Goal: Transaction & Acquisition: Obtain resource

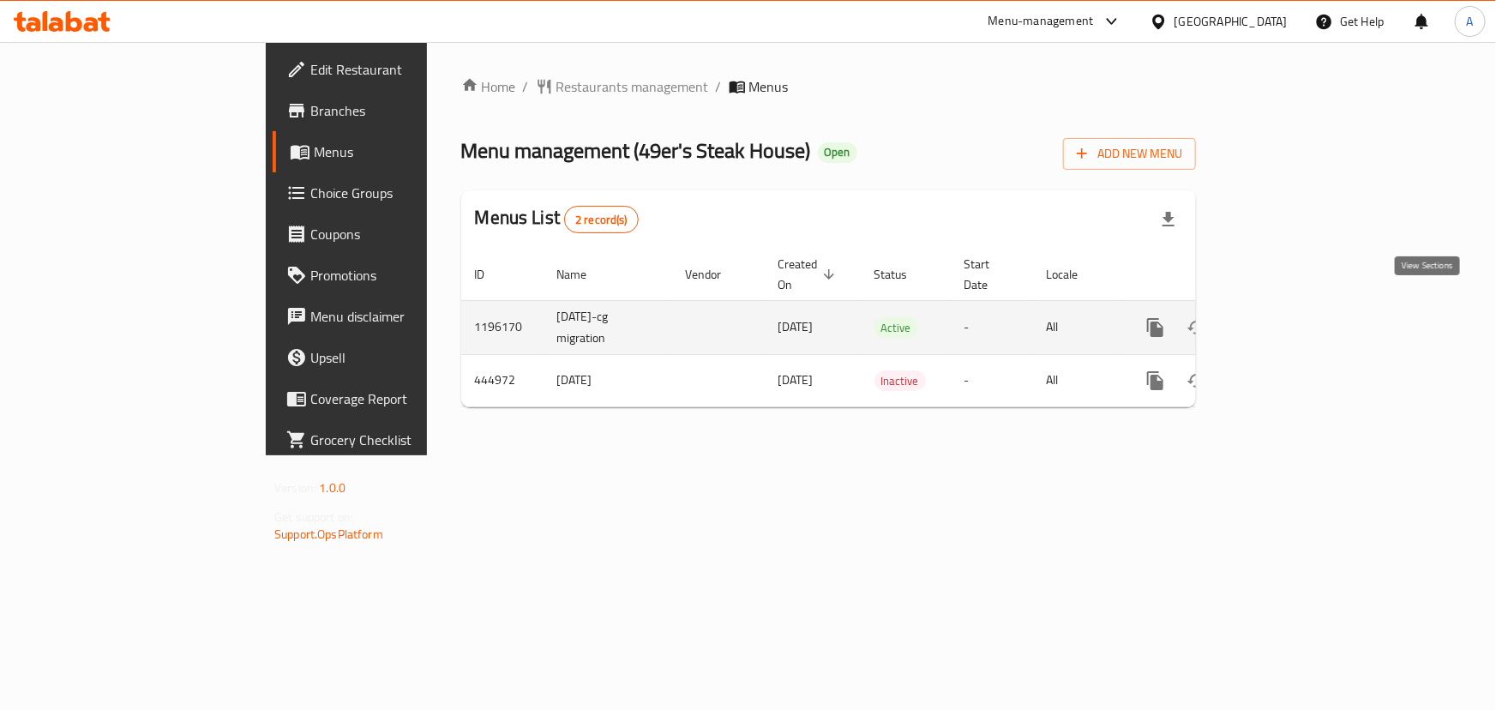
click at [1289, 317] on icon "enhanced table" at bounding box center [1279, 327] width 21 height 21
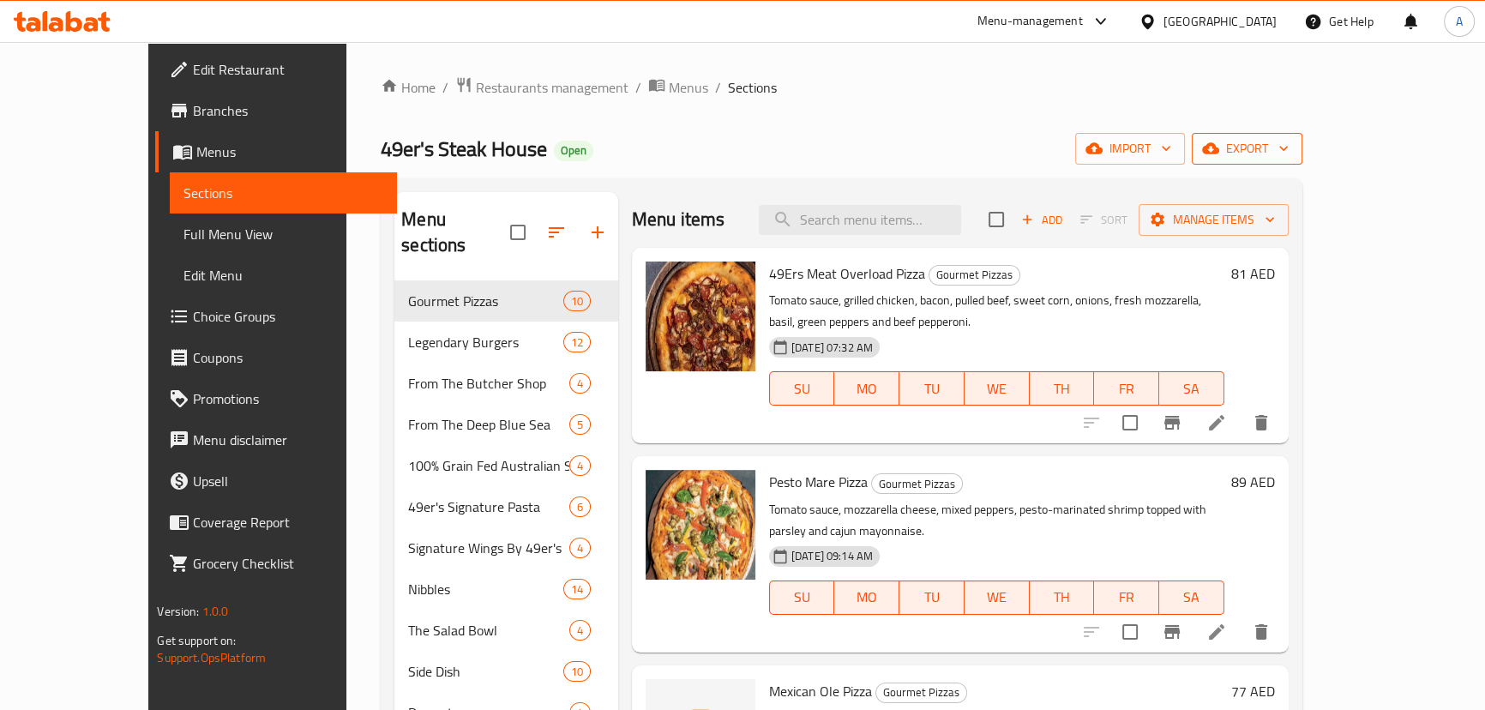
click at [1302, 144] on button "export" at bounding box center [1247, 149] width 111 height 32
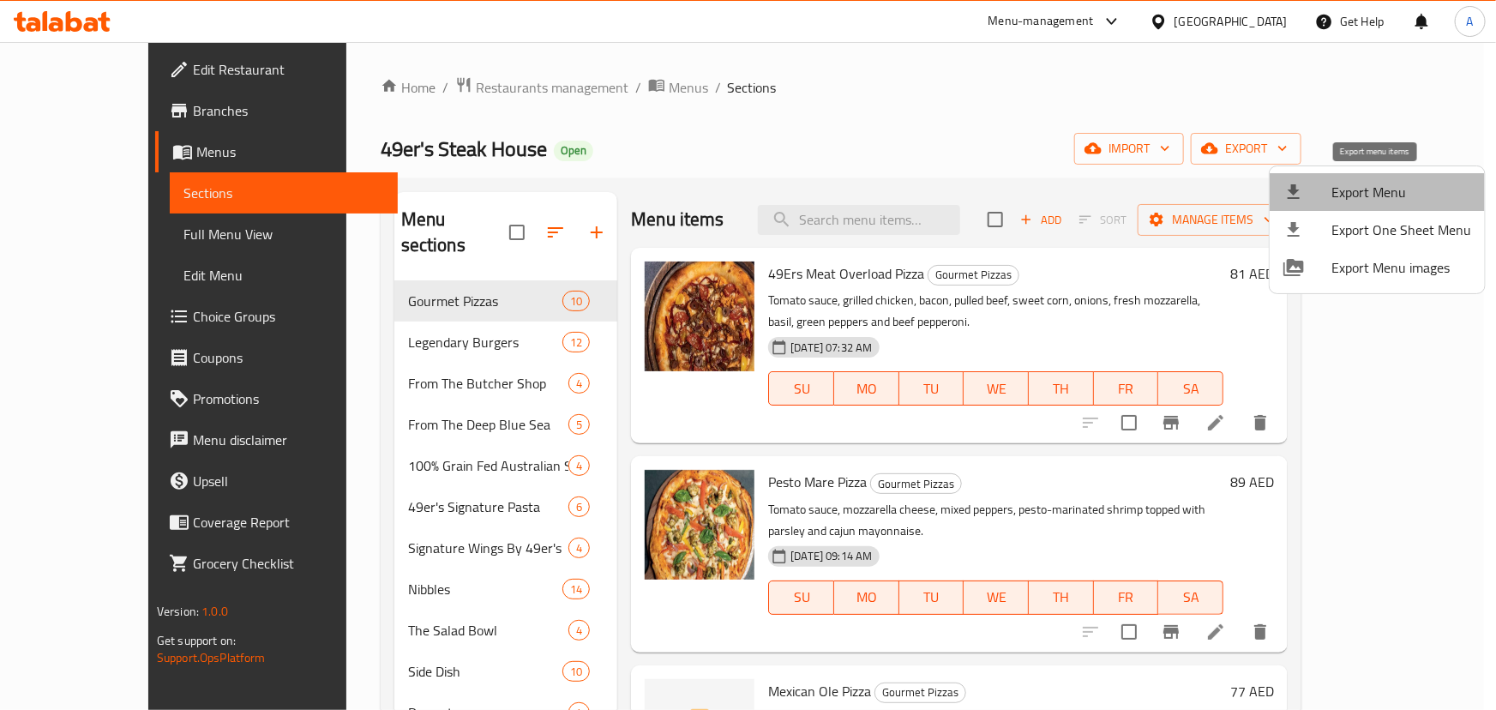
click at [1402, 177] on li "Export Menu" at bounding box center [1377, 192] width 215 height 38
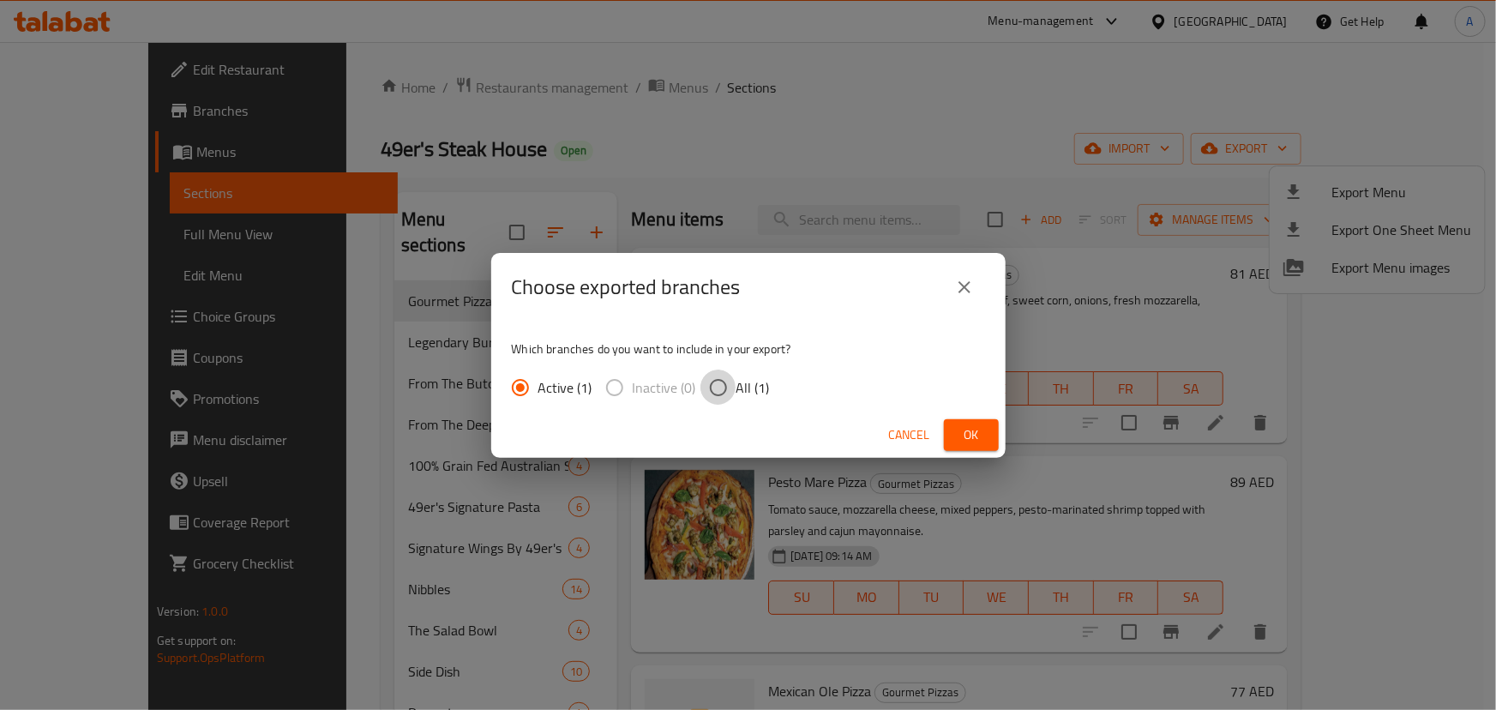
click at [703, 392] on input "All (1)" at bounding box center [718, 387] width 36 height 36
radio input "true"
click at [970, 428] on span "Ok" at bounding box center [971, 434] width 27 height 21
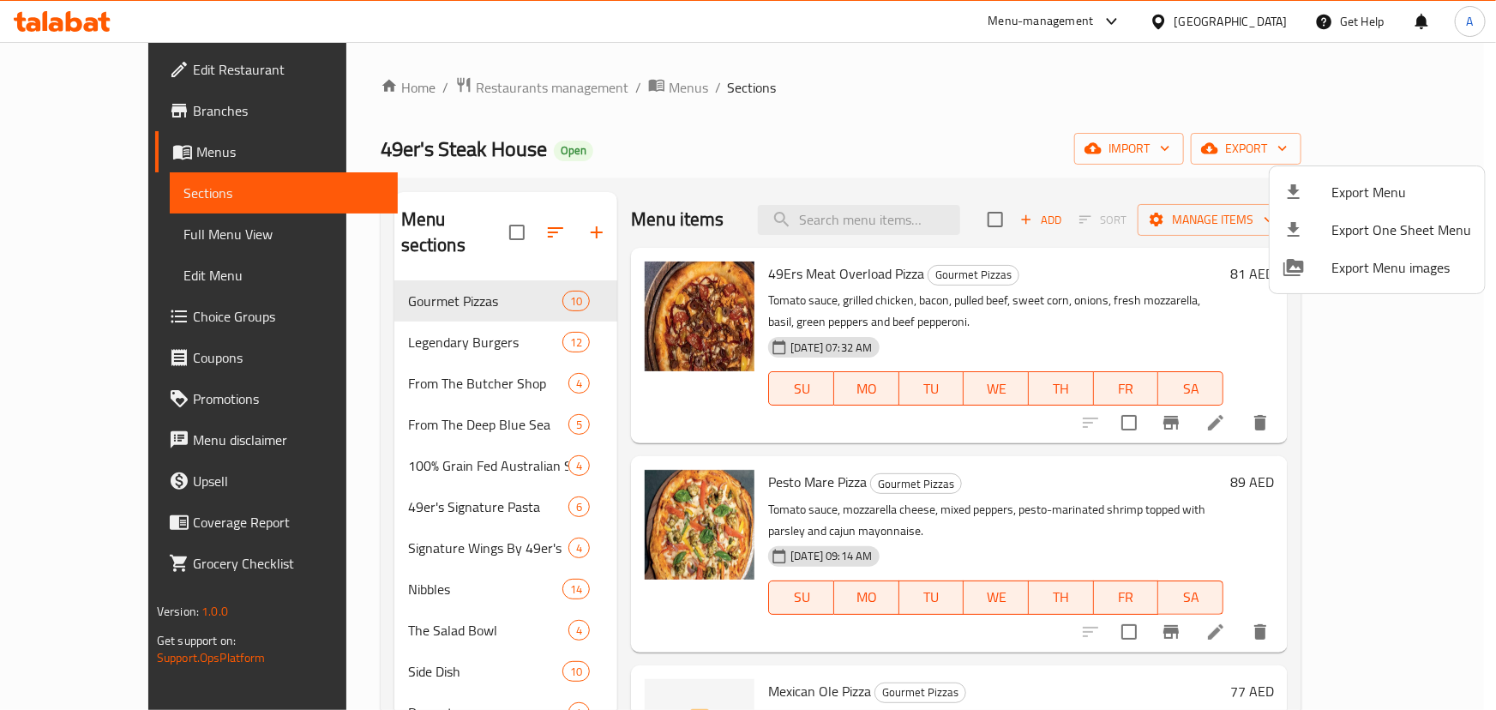
drag, startPoint x: 901, startPoint y: 116, endPoint x: 910, endPoint y: 123, distance: 11.5
click at [901, 116] on div at bounding box center [748, 355] width 1496 height 710
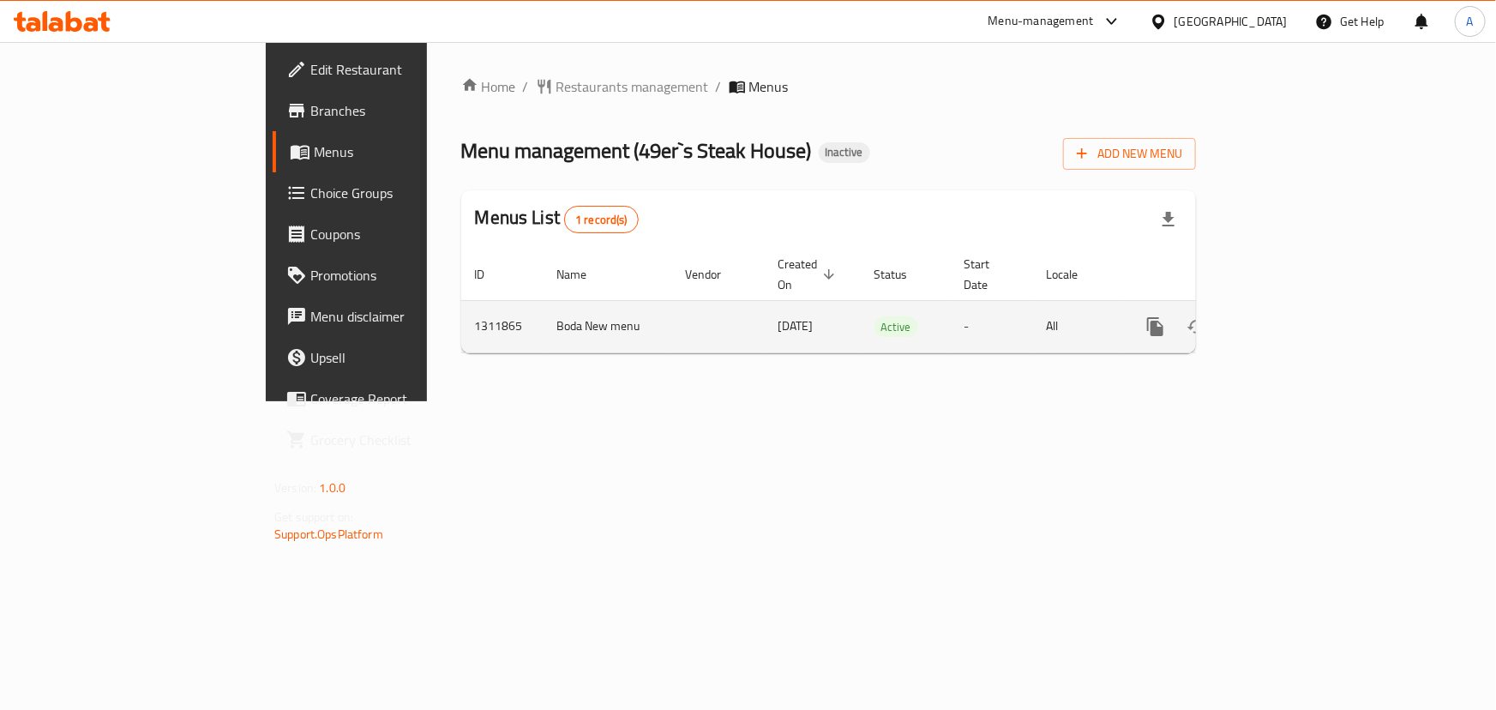
click at [1287, 319] on icon "enhanced table" at bounding box center [1278, 326] width 15 height 15
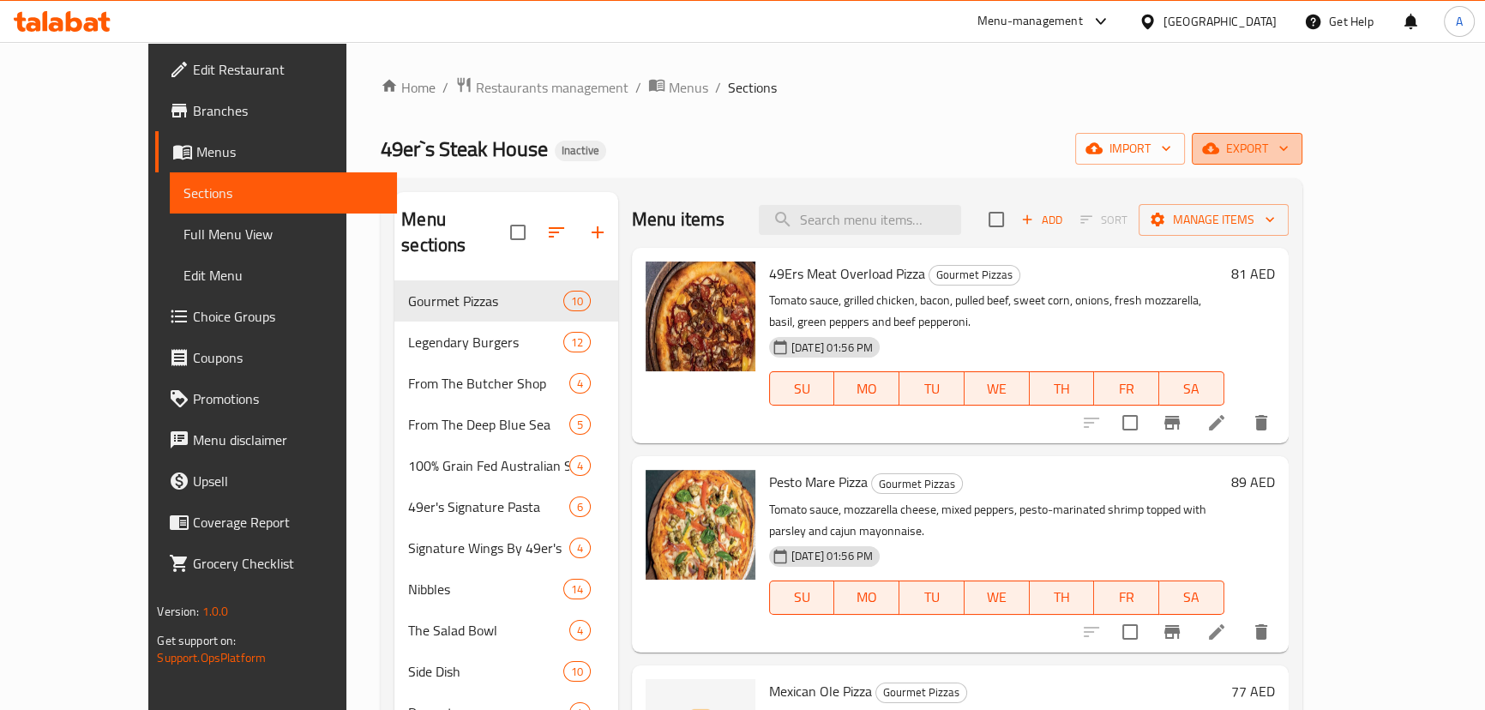
click at [1288, 154] on span "export" at bounding box center [1246, 148] width 83 height 21
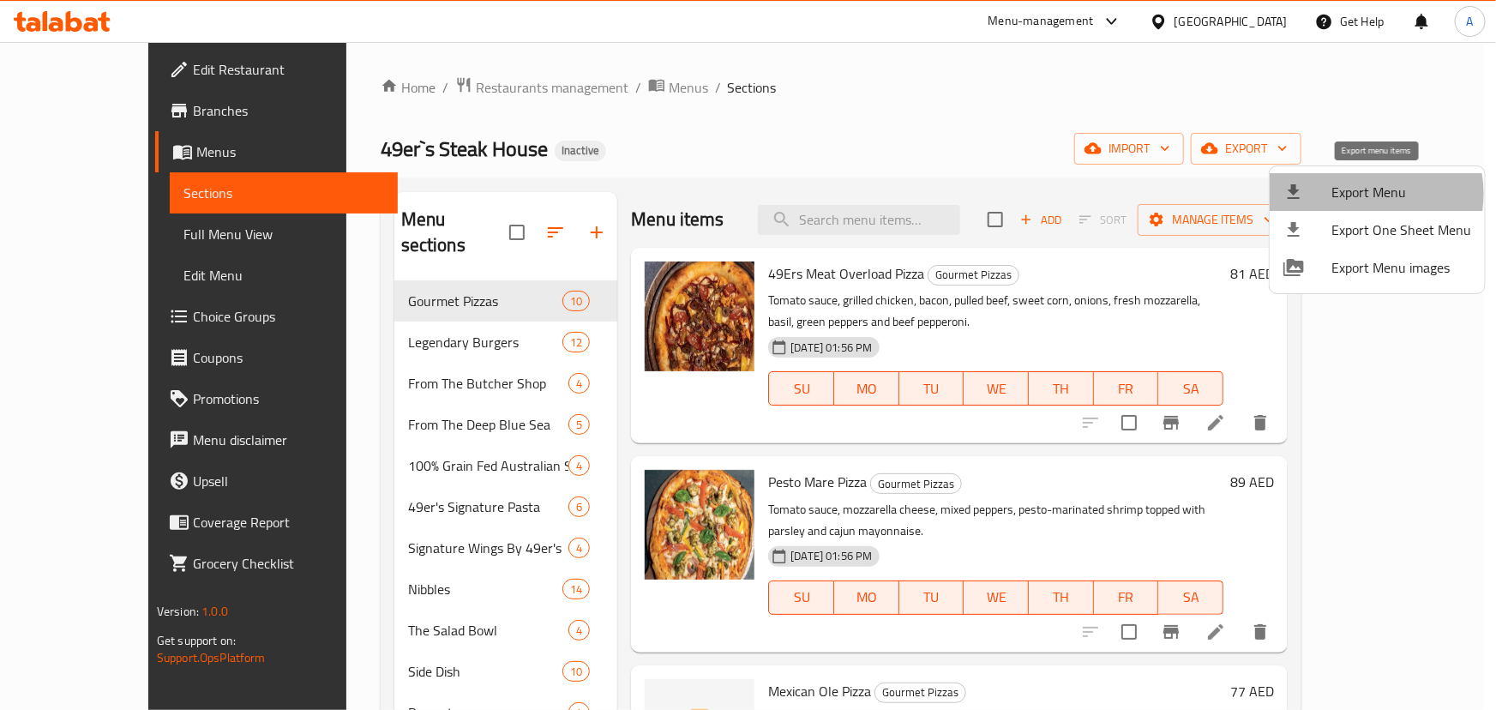
click at [1360, 194] on span "Export Menu" at bounding box center [1401, 192] width 140 height 21
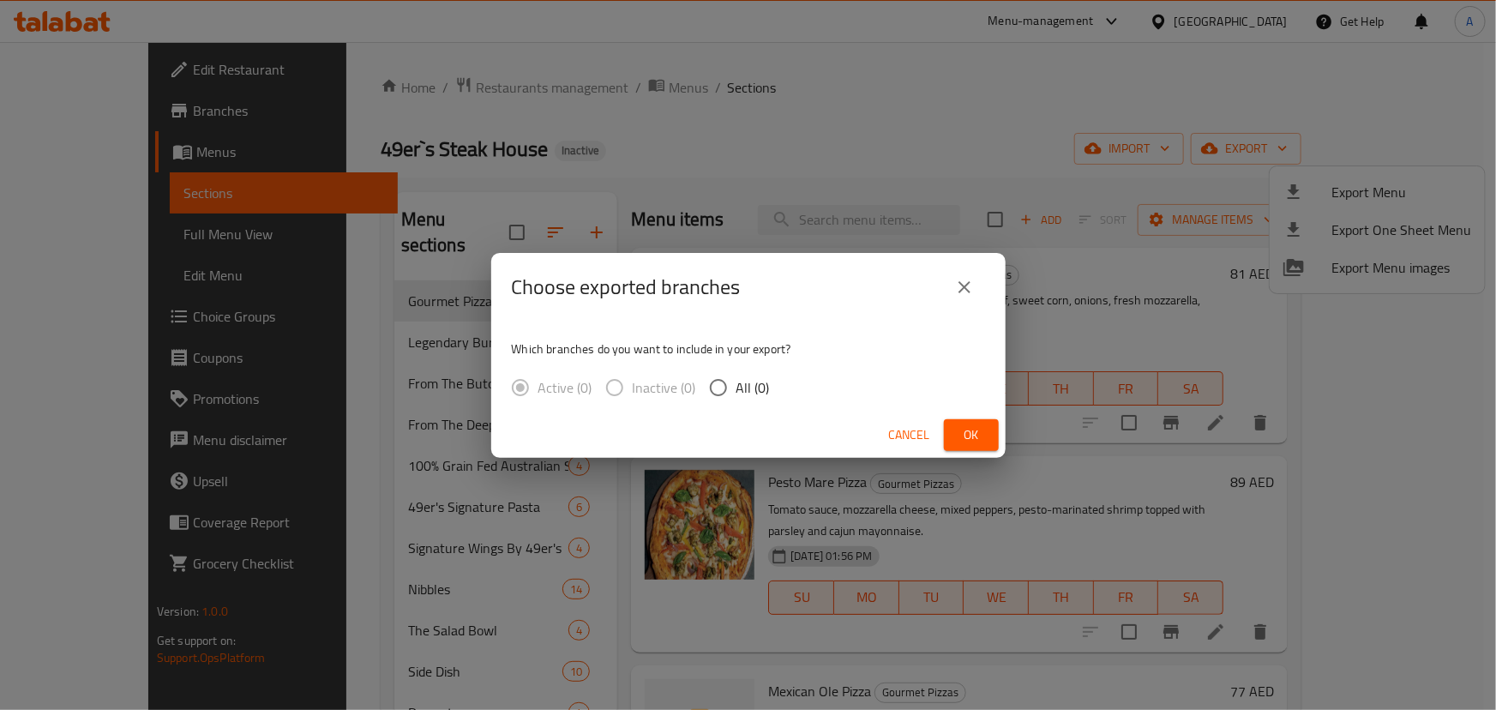
click at [770, 379] on div "Active (0) Inactive (0) All (0)" at bounding box center [648, 387] width 272 height 36
click at [976, 274] on button "close" at bounding box center [964, 287] width 41 height 41
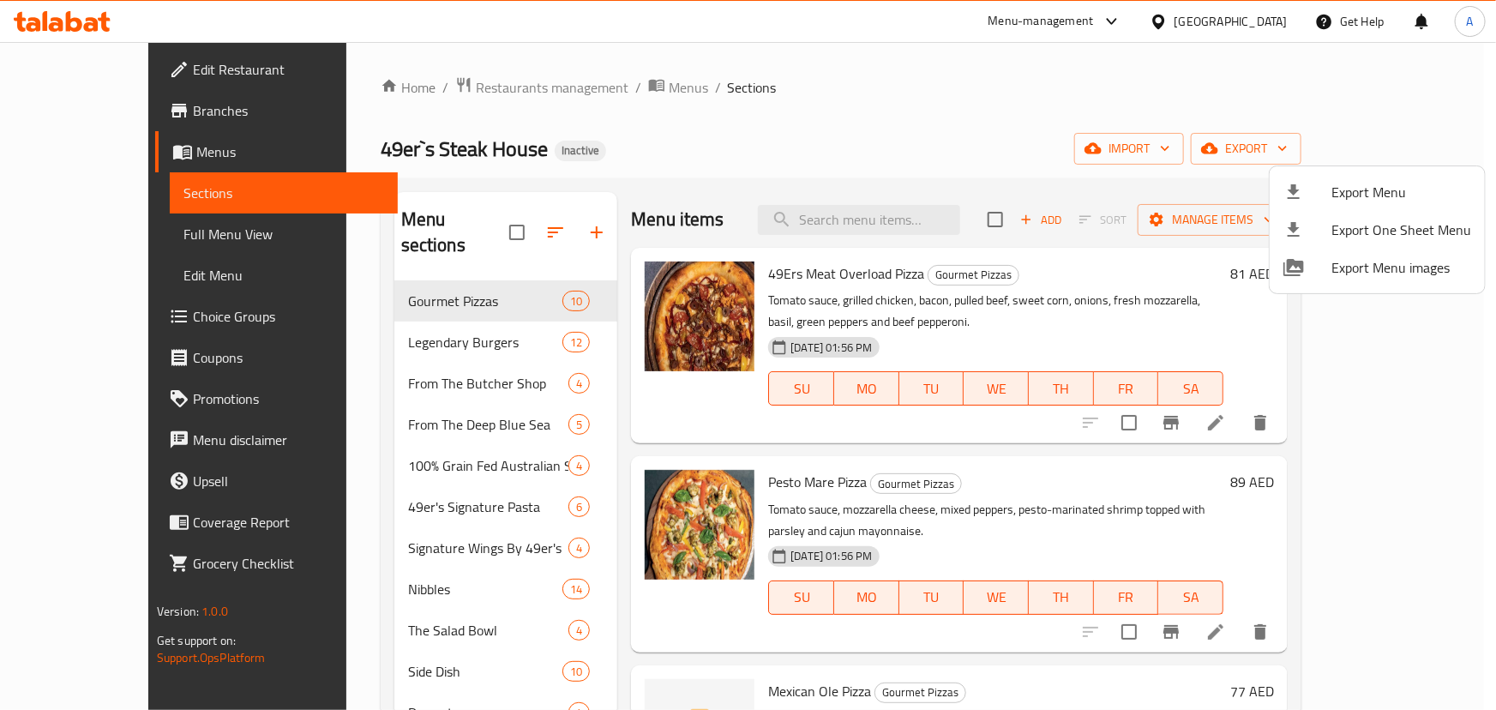
click at [999, 137] on div at bounding box center [748, 355] width 1496 height 710
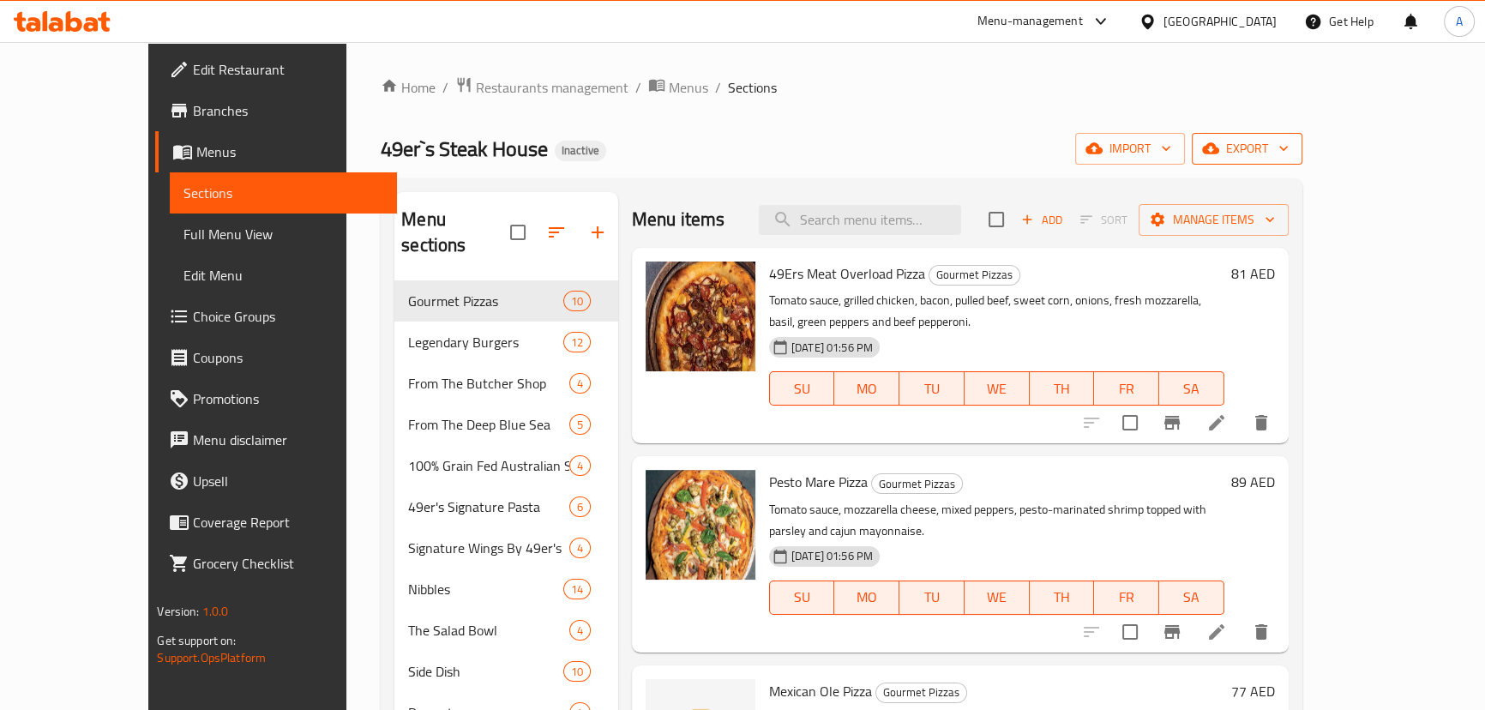
click at [1288, 149] on span "export" at bounding box center [1246, 148] width 83 height 21
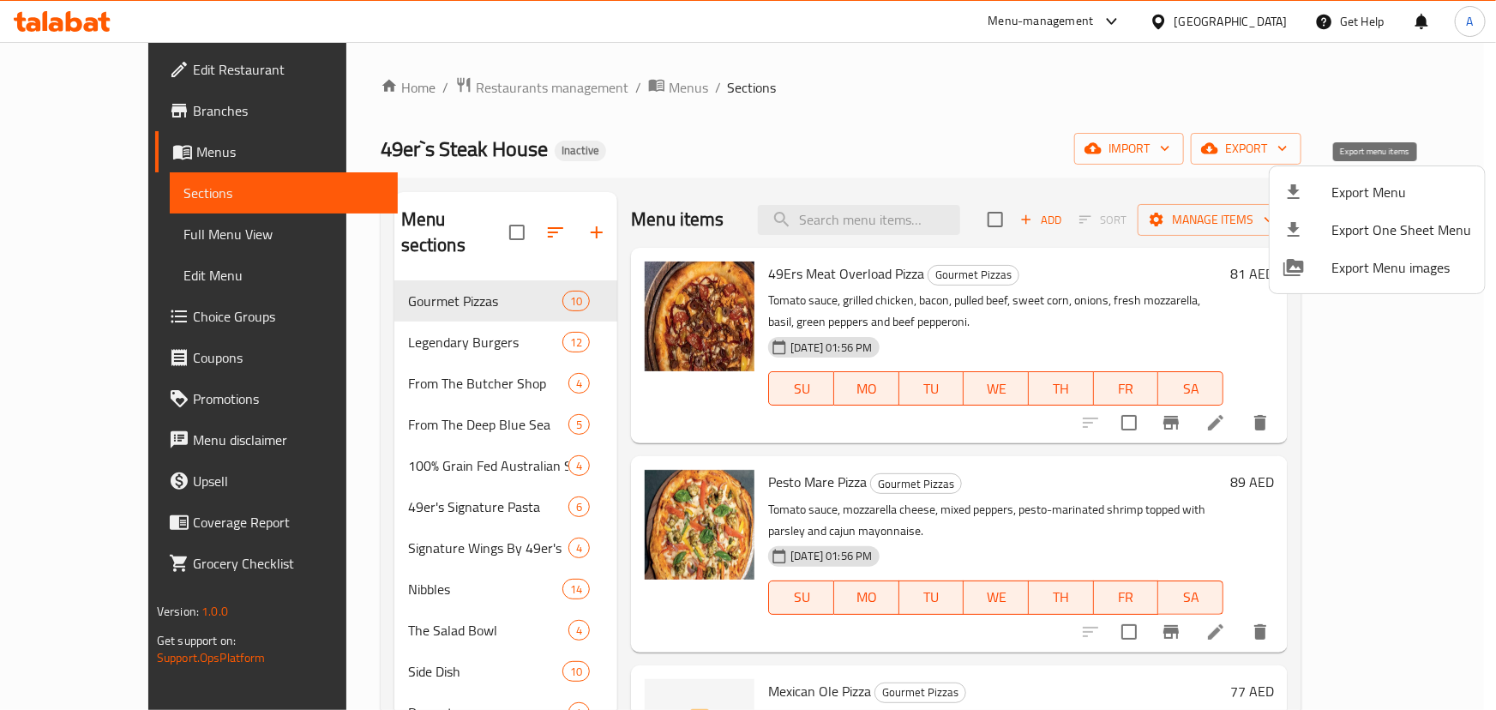
click at [1366, 202] on span "Export Menu" at bounding box center [1401, 192] width 140 height 21
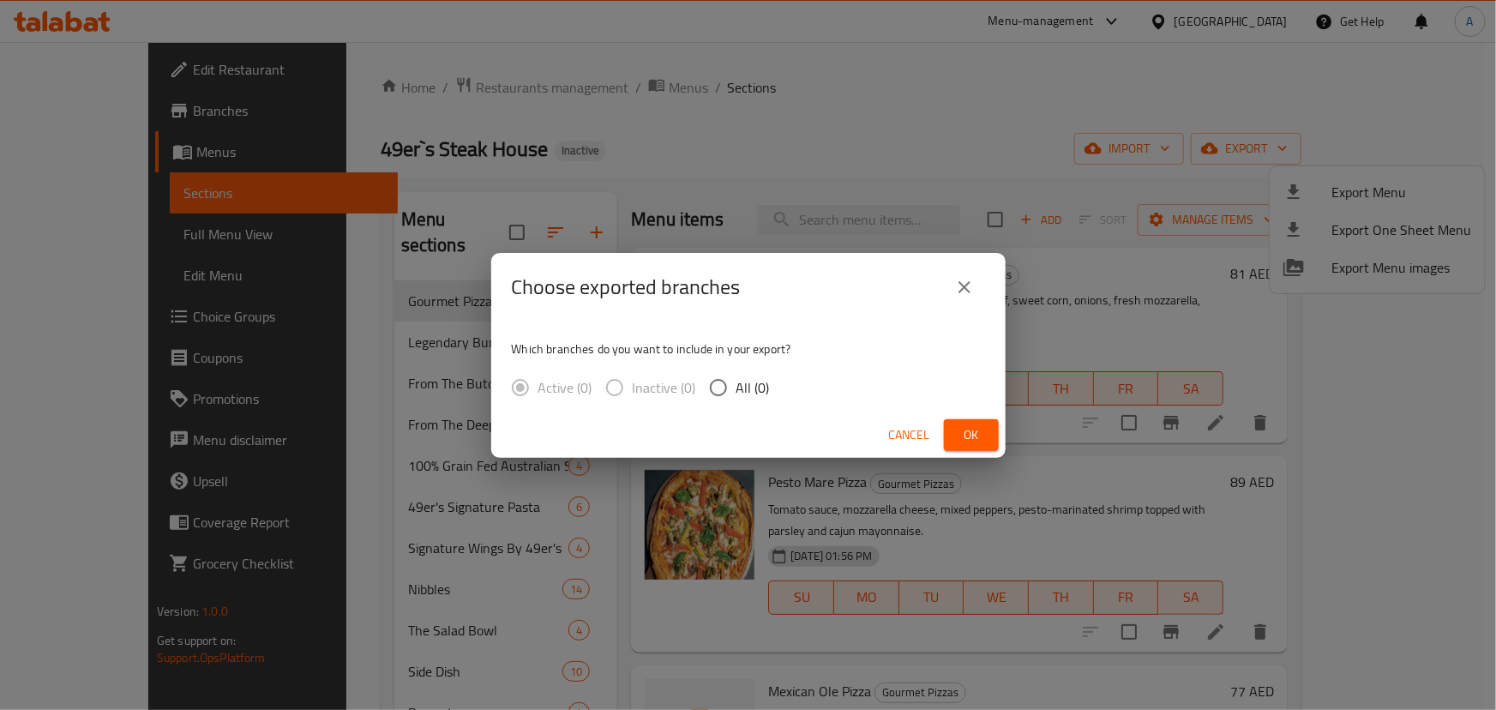
drag, startPoint x: 964, startPoint y: 292, endPoint x: 963, endPoint y: 275, distance: 17.2
click at [965, 291] on icon "close" at bounding box center [964, 287] width 21 height 21
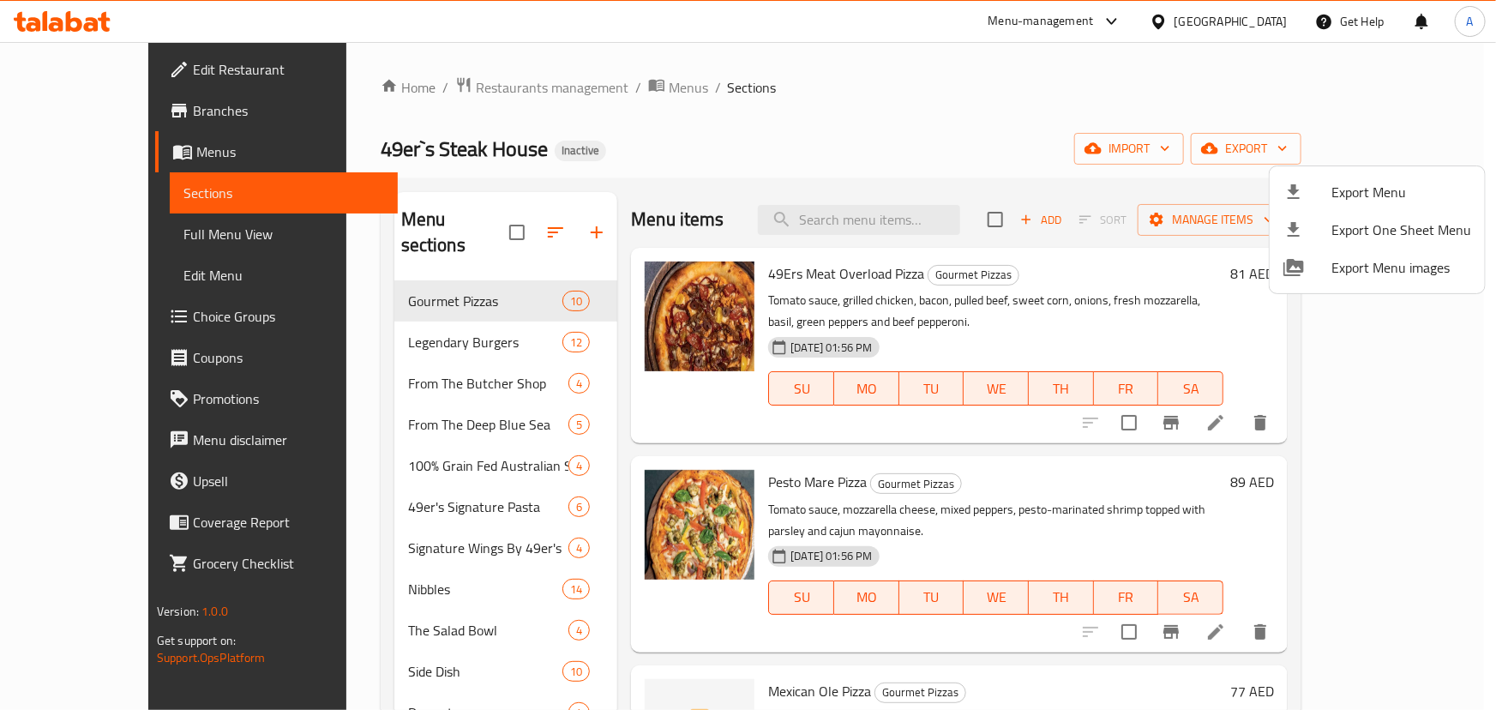
click at [891, 111] on div at bounding box center [748, 355] width 1496 height 710
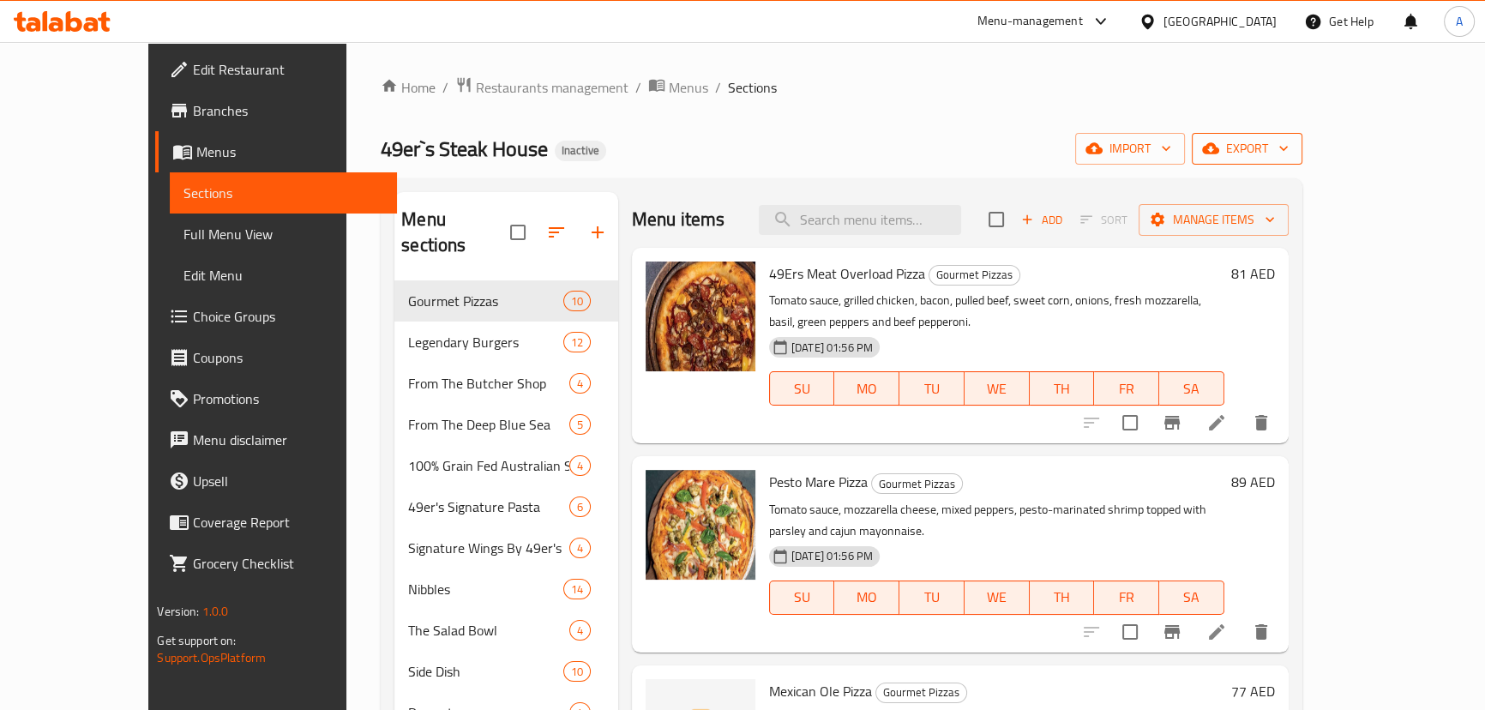
click at [1292, 141] on icon "button" at bounding box center [1283, 148] width 17 height 17
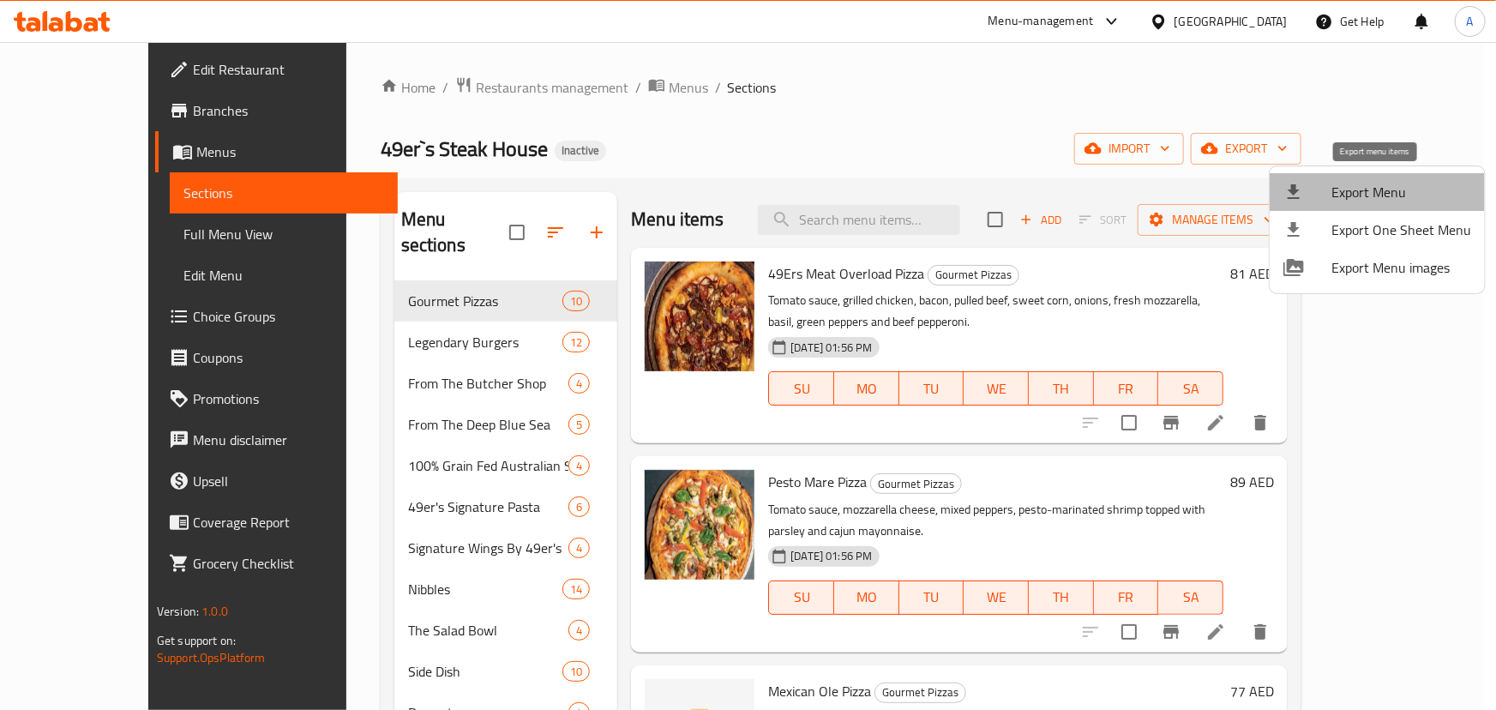
click at [1379, 191] on span "Export Menu" at bounding box center [1401, 192] width 140 height 21
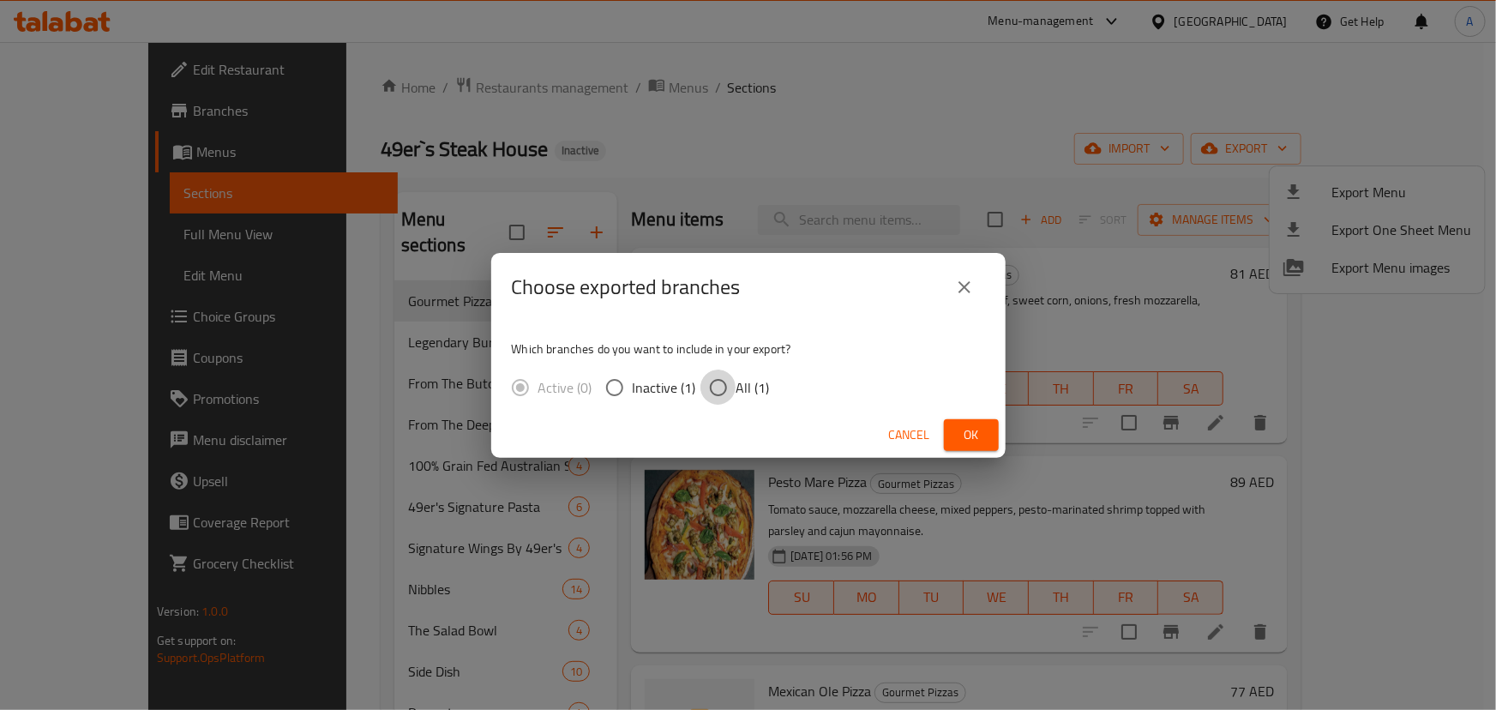
click at [720, 392] on input "All (1)" at bounding box center [718, 387] width 36 height 36
radio input "true"
click at [964, 436] on span "Ok" at bounding box center [971, 434] width 27 height 21
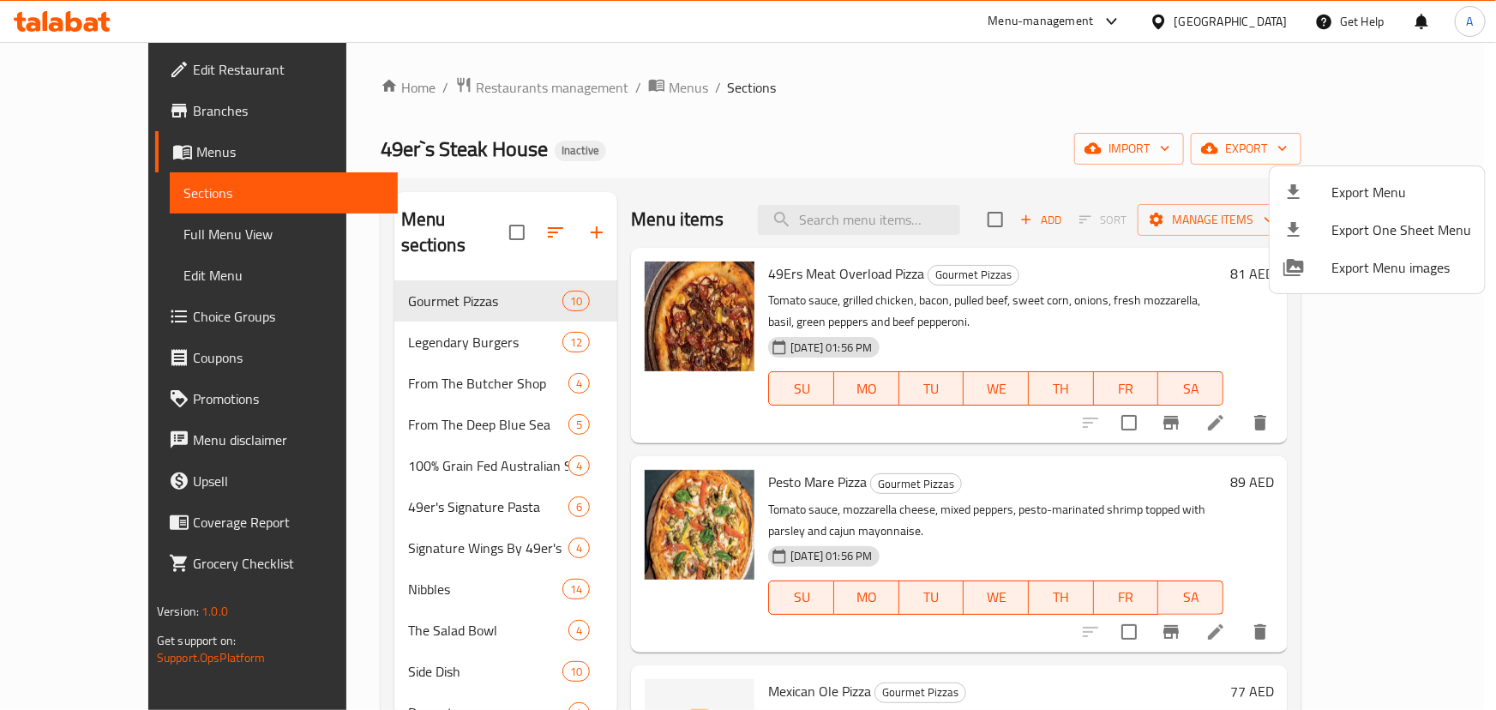
click at [87, 63] on div at bounding box center [748, 355] width 1496 height 710
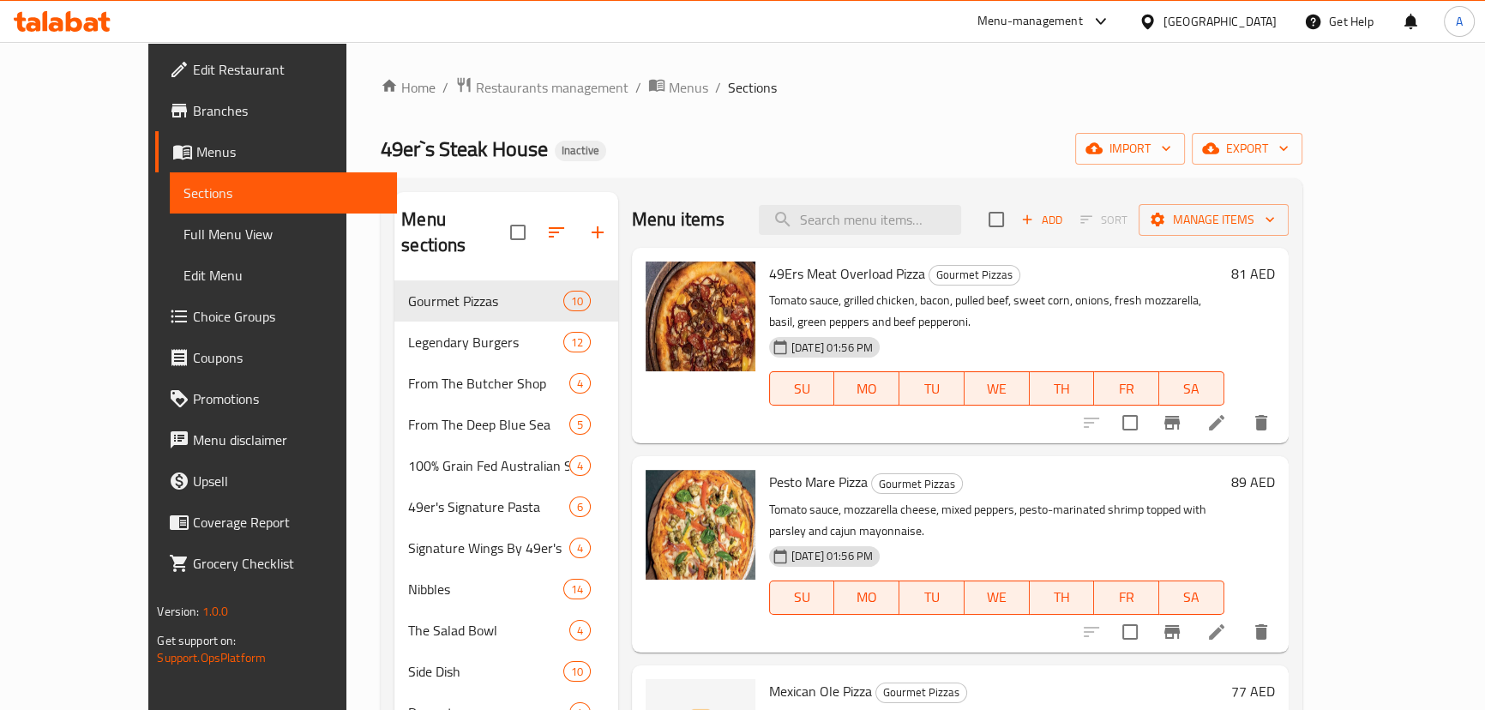
click at [193, 63] on span "Edit Restaurant" at bounding box center [287, 69] width 189 height 21
